Goal: Task Accomplishment & Management: Manage account settings

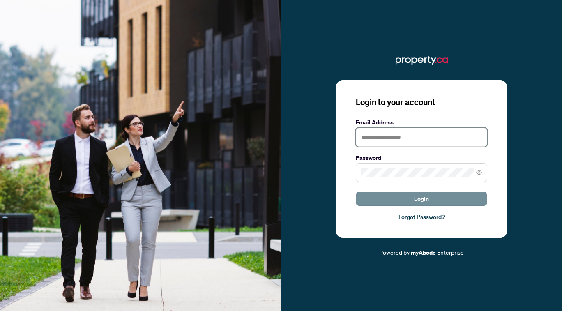
type input "**********"
click at [404, 201] on button "Login" at bounding box center [422, 199] width 132 height 14
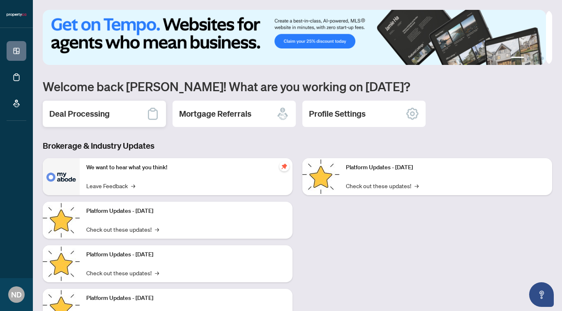
click at [105, 119] on h2 "Deal Processing" at bounding box center [79, 114] width 60 height 12
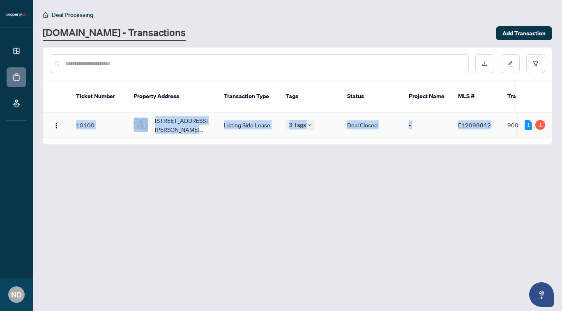
drag, startPoint x: 338, startPoint y: 132, endPoint x: 490, endPoint y: 111, distance: 153.1
click at [490, 111] on div "Ticket Number Property Address Transaction Type Tags Status Project Name MLS # …" at bounding box center [297, 113] width 509 height 64
click at [360, 140] on main "Deal Processing [DOMAIN_NAME] - Transactions Add Transaction Ticket Number Prop…" at bounding box center [297, 155] width 529 height 311
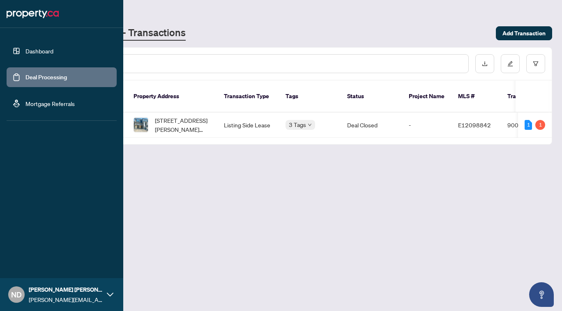
click at [25, 48] on link "Dashboard" at bounding box center [39, 50] width 28 height 7
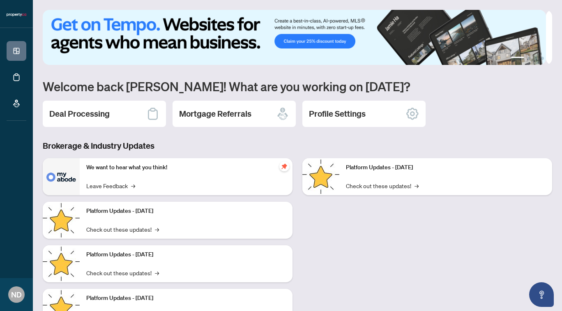
scroll to position [36, 0]
